Goal: Task Accomplishment & Management: Manage account settings

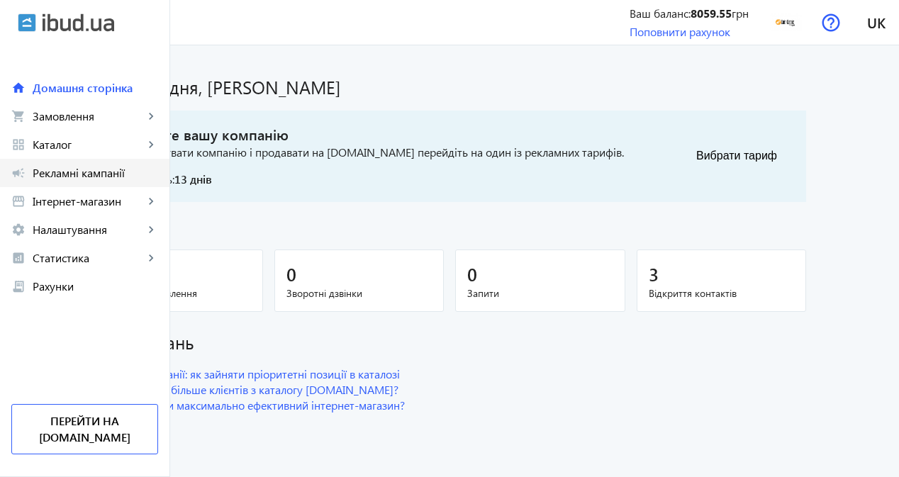
click at [116, 167] on span "Рекламні кампанії" at bounding box center [96, 173] width 126 height 14
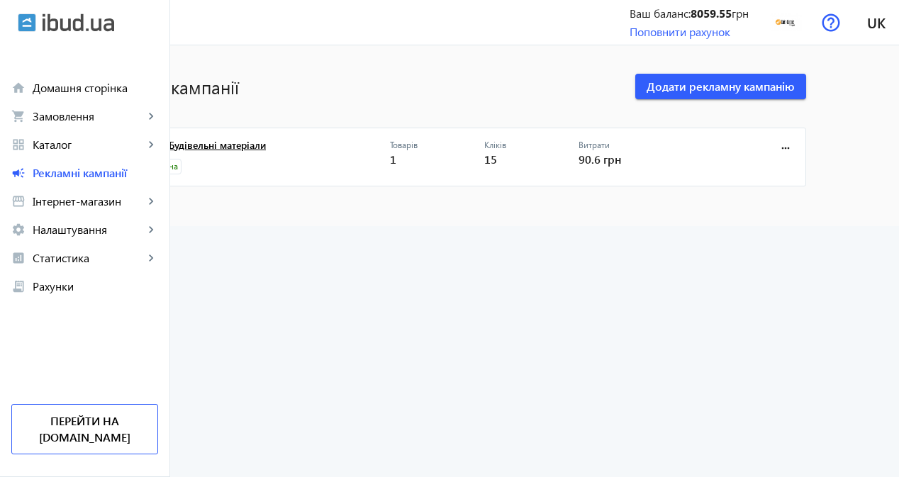
click at [313, 146] on link "Ex-Super Будівельні матеріали" at bounding box center [258, 150] width 264 height 20
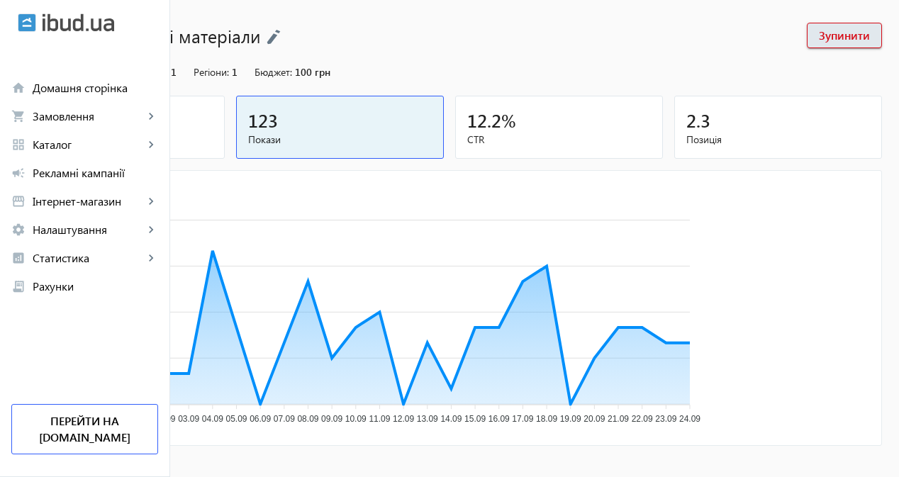
scroll to position [221, 0]
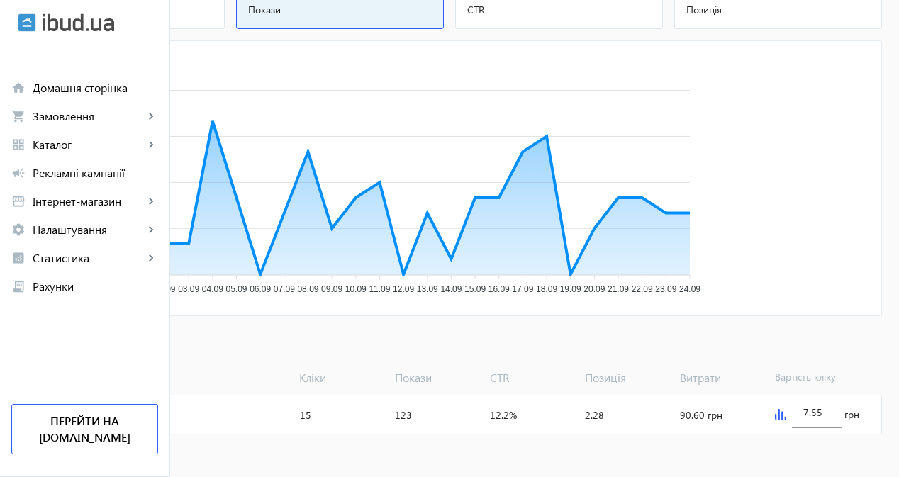
click at [787, 416] on img at bounding box center [780, 414] width 11 height 11
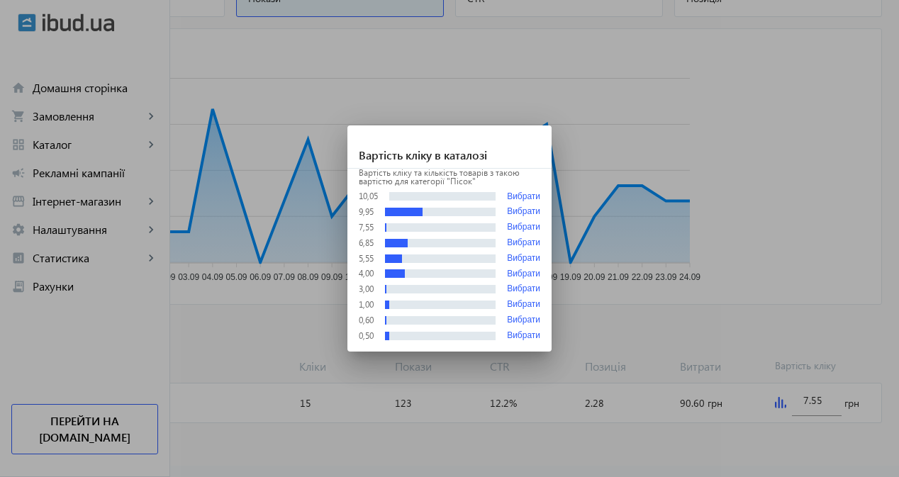
scroll to position [0, 0]
click at [528, 191] on button "Вибрати" at bounding box center [523, 196] width 33 height 11
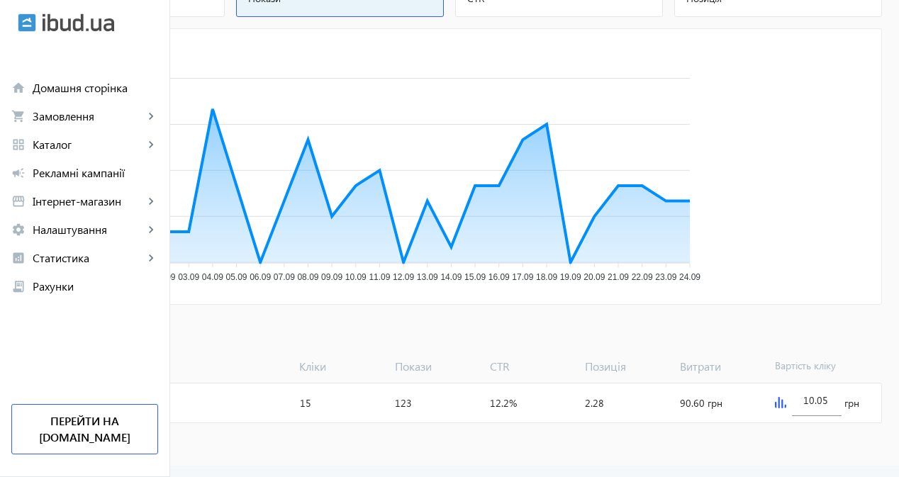
scroll to position [221, 0]
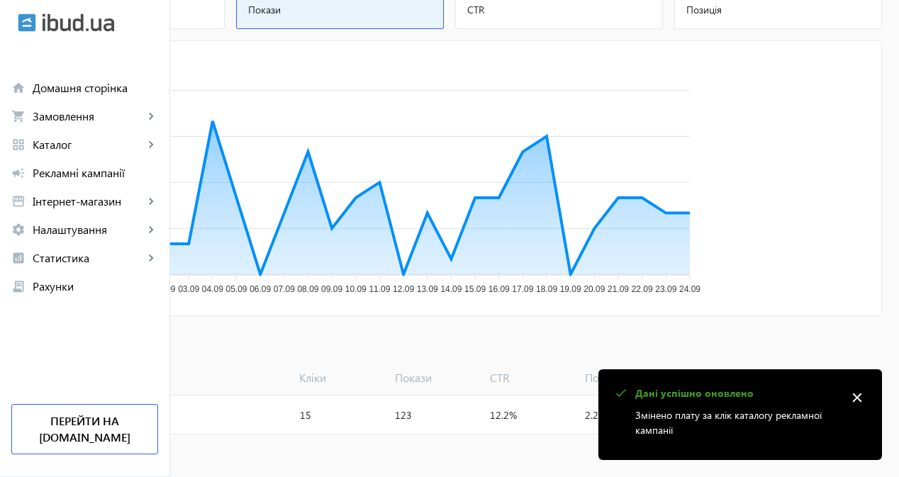
drag, startPoint x: 826, startPoint y: 404, endPoint x: 823, endPoint y: 411, distance: 7.3
click at [823, 411] on div "check Дані успішно оновлено Змінено плату за клік каталогу рекламної кампанії c…" at bounding box center [741, 415] width 284 height 91
click at [857, 395] on mat-icon "close" at bounding box center [857, 397] width 21 height 21
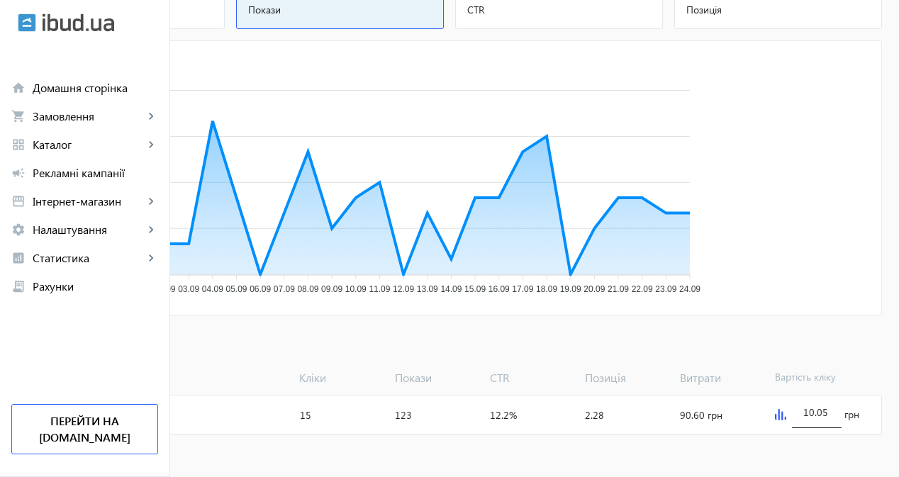
click at [831, 413] on input "10.05" at bounding box center [817, 412] width 27 height 13
type input "15"
click at [850, 359] on div "Категорія Кліки Покази CTR Позиція Витрати Вартість кліку" at bounding box center [449, 375] width 865 height 33
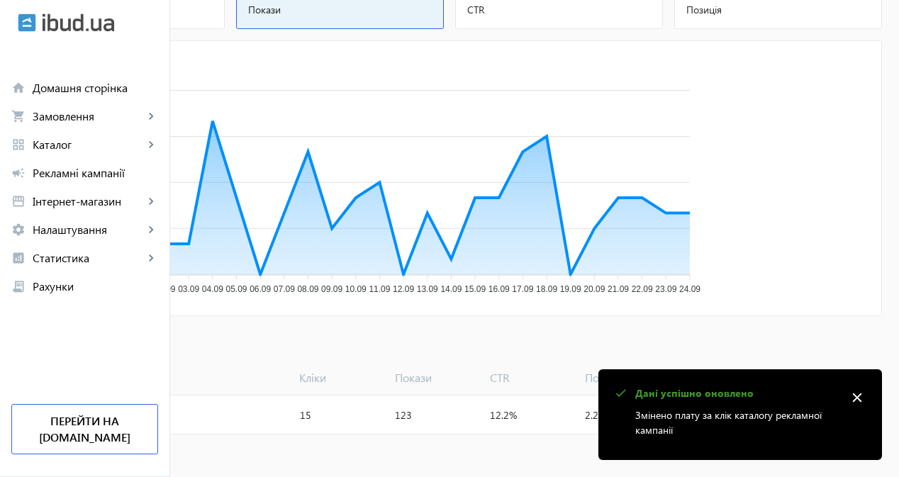
scroll to position [0, 0]
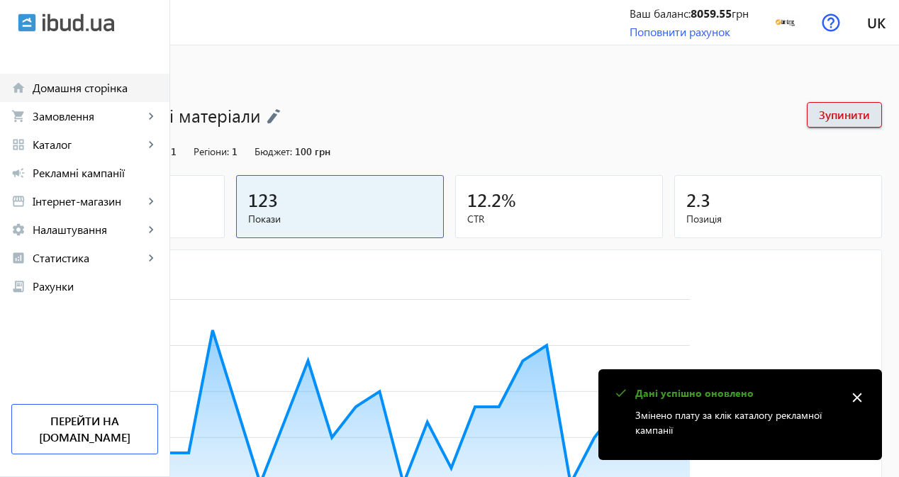
click at [81, 89] on span "Домашня сторінка" at bounding box center [96, 88] width 126 height 14
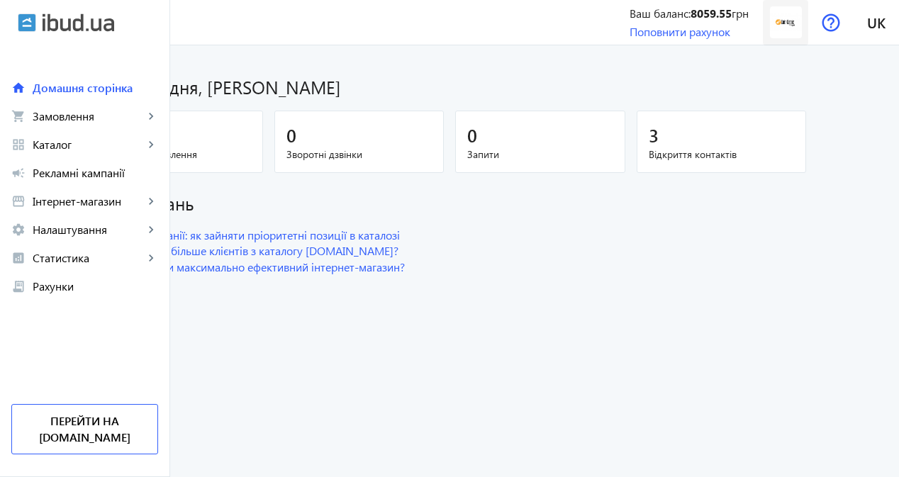
click at [786, 35] on img at bounding box center [786, 22] width 32 height 32
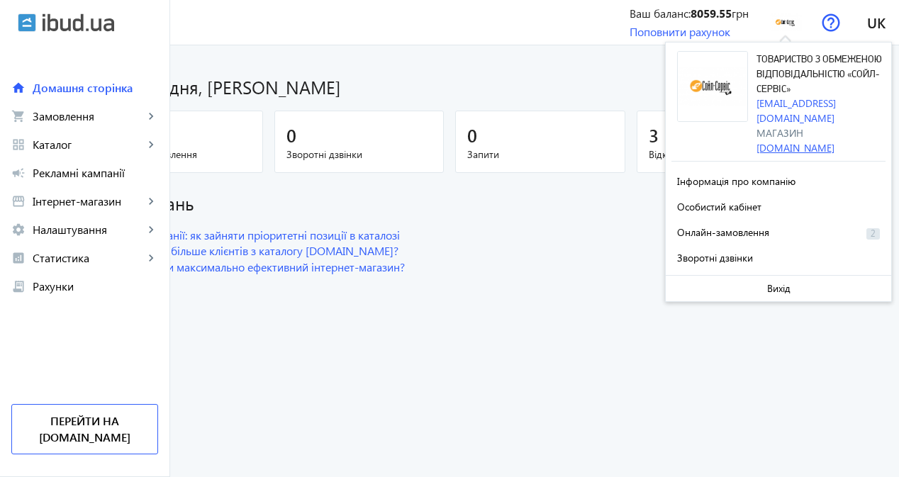
click at [787, 141] on link "soilservice.ibud.ua" at bounding box center [796, 147] width 78 height 13
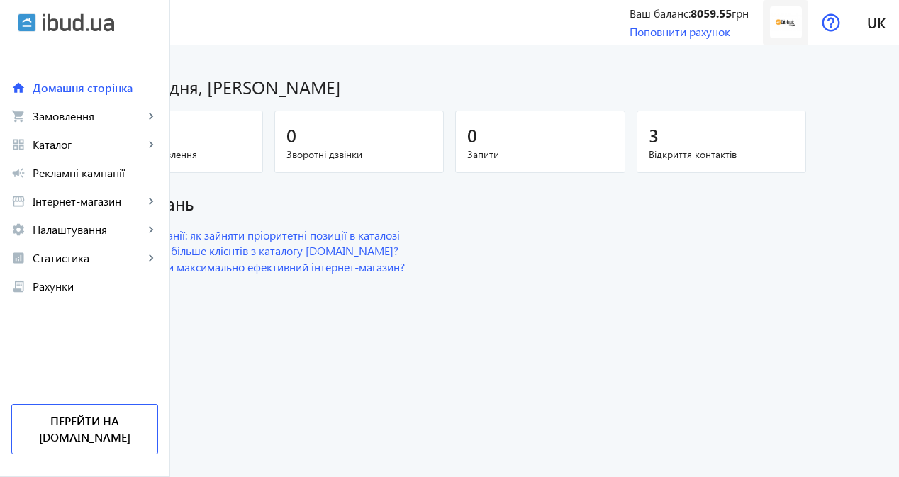
click at [787, 39] on span at bounding box center [785, 22] width 45 height 45
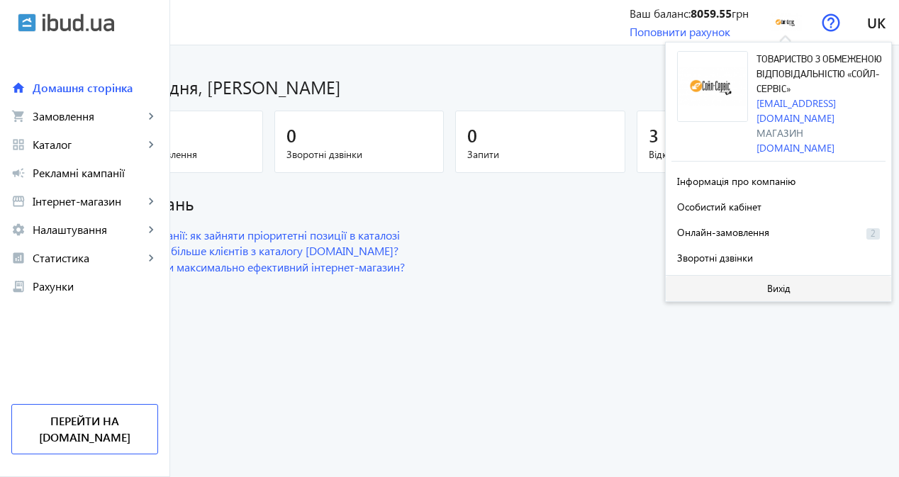
click at [759, 277] on span at bounding box center [779, 289] width 226 height 34
